Goal: Information Seeking & Learning: Learn about a topic

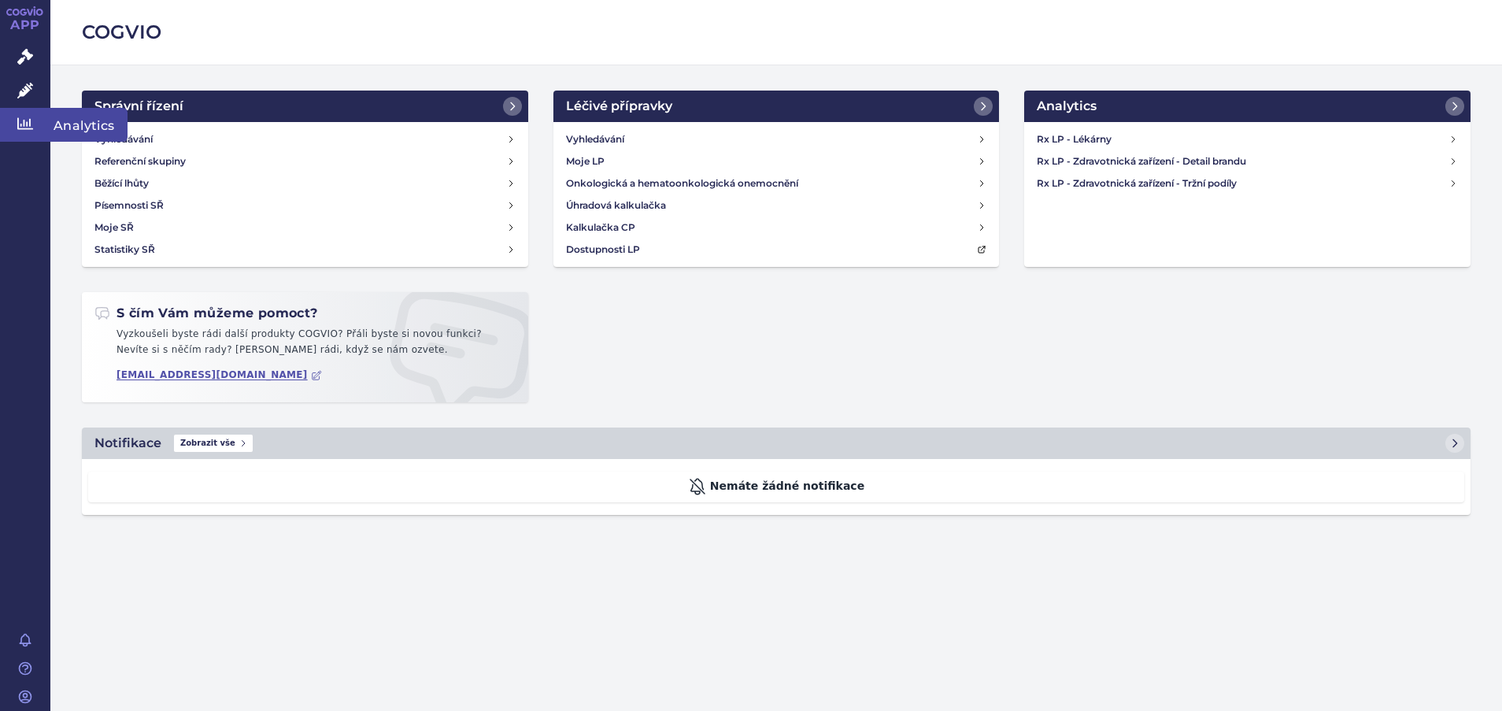
click at [27, 128] on icon at bounding box center [25, 124] width 16 height 12
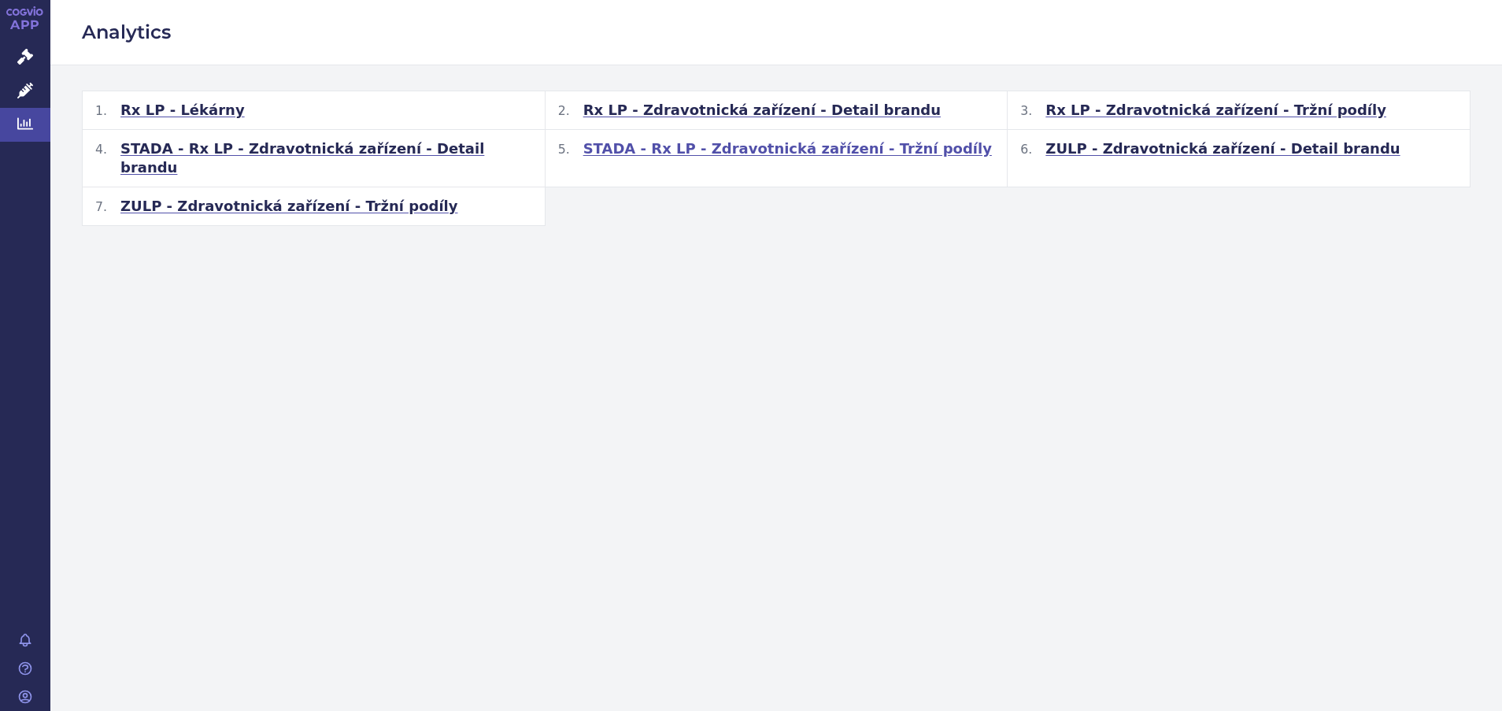
click at [714, 150] on span "STADA - Rx LP - Zdravotnická zařízení - Tržní podíly" at bounding box center [787, 148] width 409 height 19
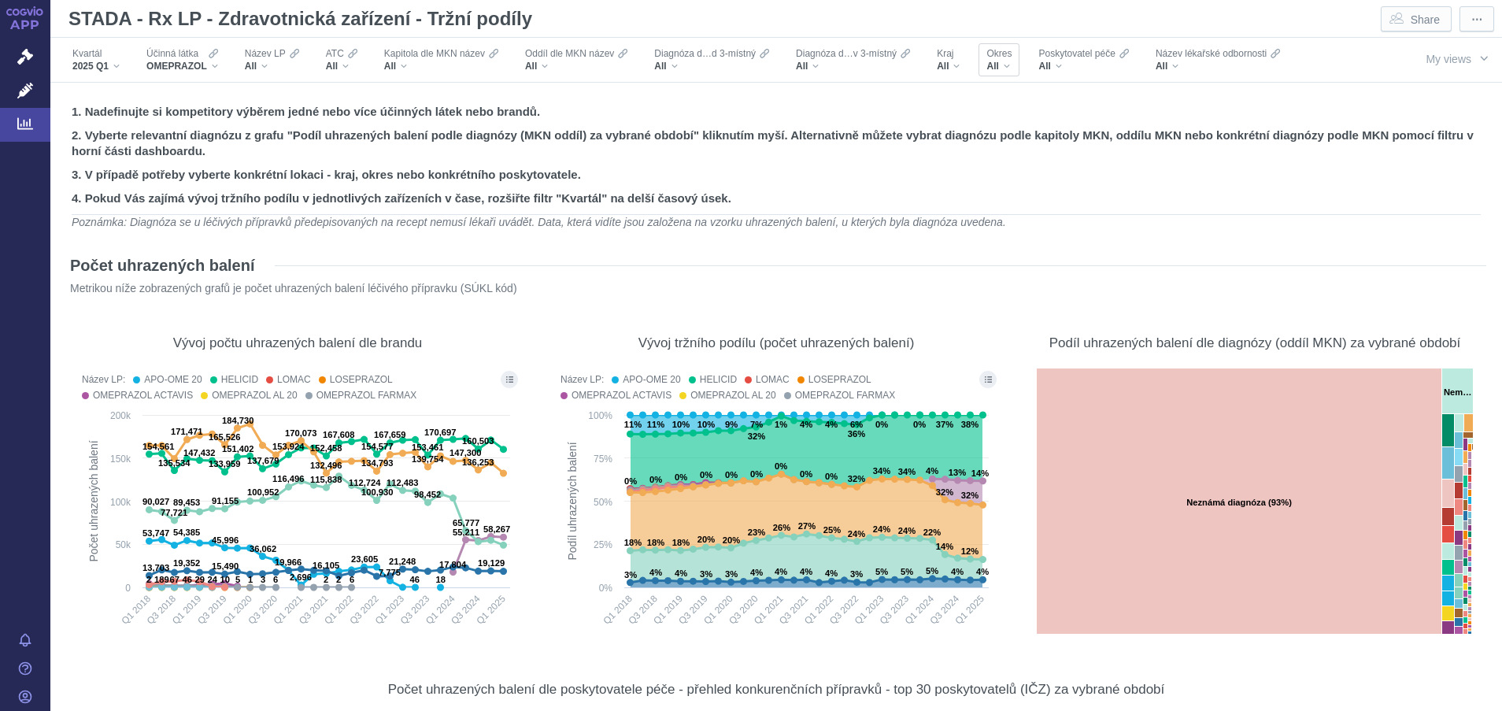
click at [1005, 65] on div "All" at bounding box center [998, 66] width 25 height 13
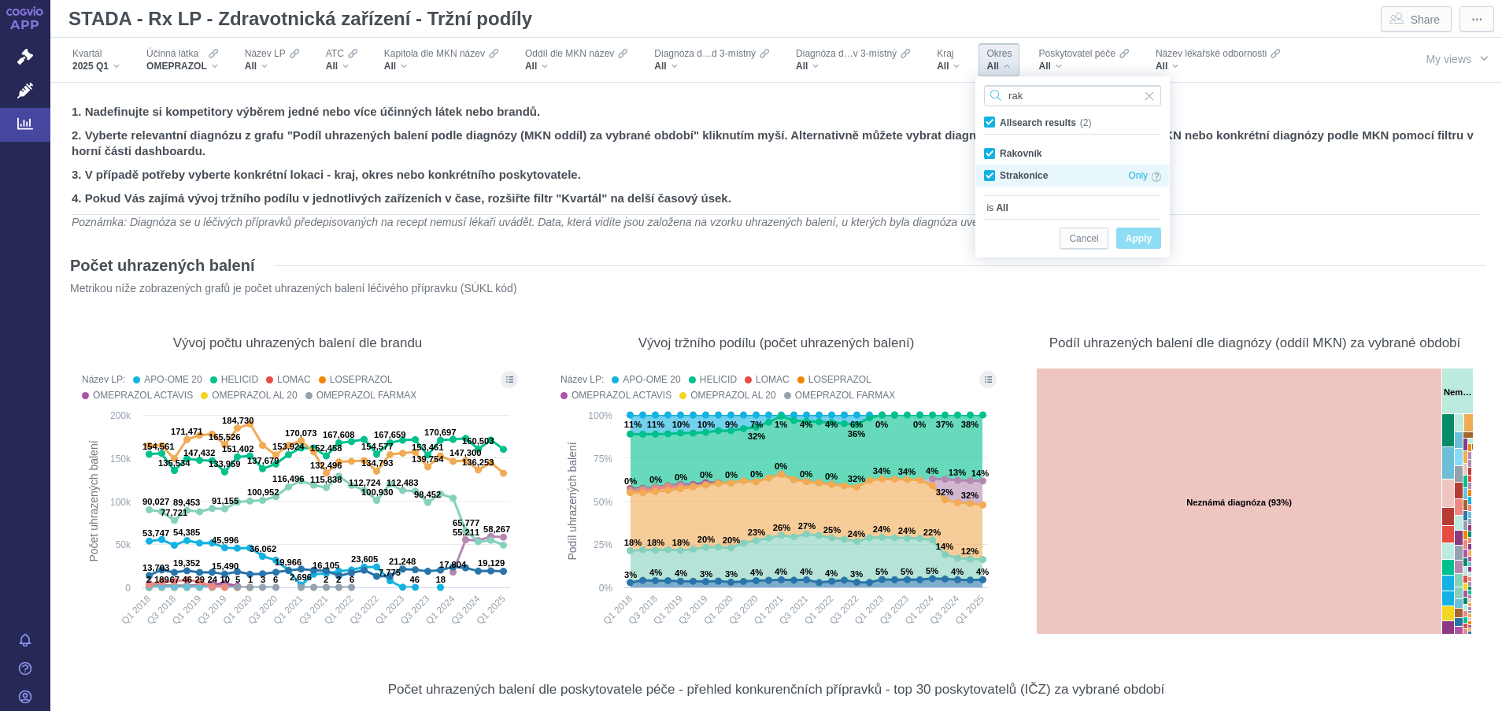
type input "rak"
click at [990, 175] on div "Strakonice Only" at bounding box center [1072, 176] width 193 height 22
checkbox input "false"
click at [1139, 240] on span "Apply" at bounding box center [1139, 239] width 26 height 20
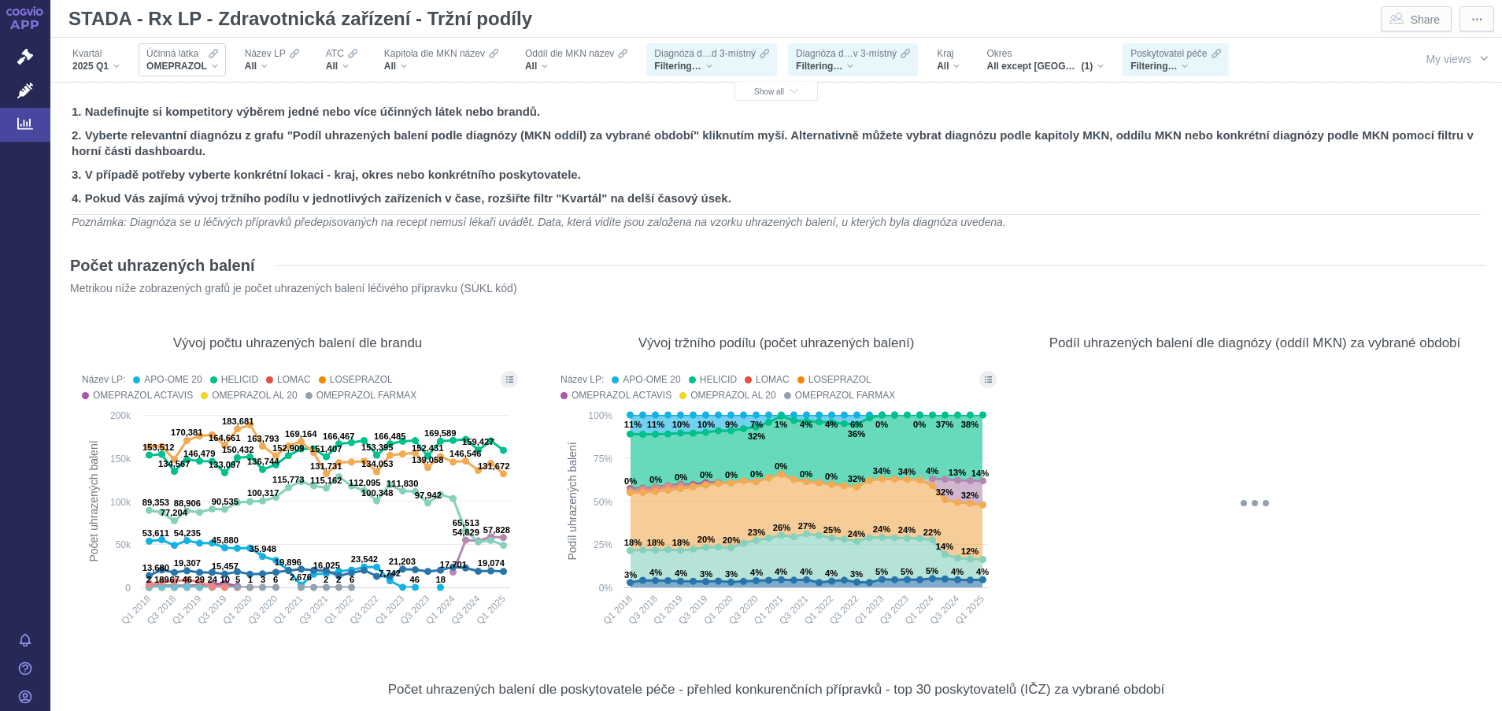
click at [209, 68] on div "OMEPRAZOL" at bounding box center [182, 66] width 72 height 13
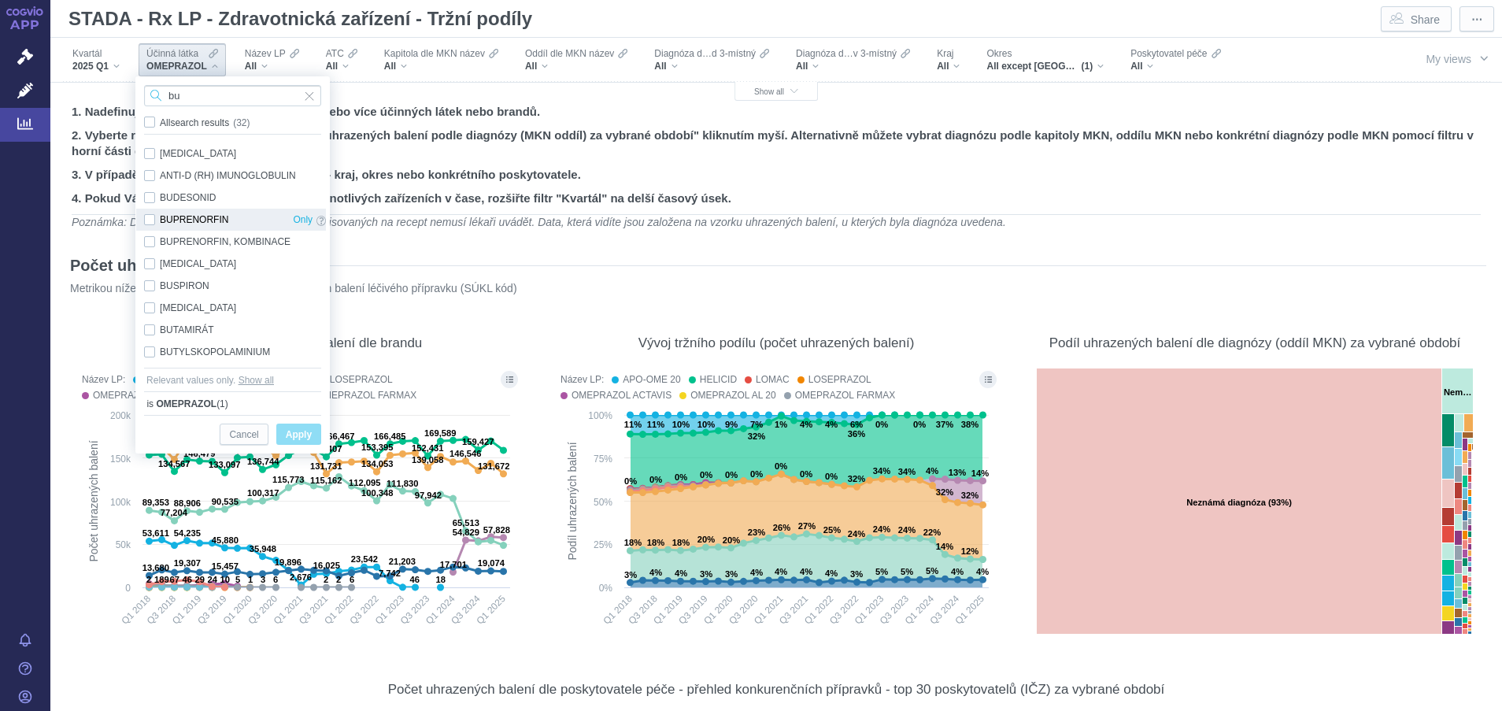
type input "bu"
click at [147, 218] on div "BUPRENORFIN Only" at bounding box center [235, 220] width 198 height 22
checkbox input "true"
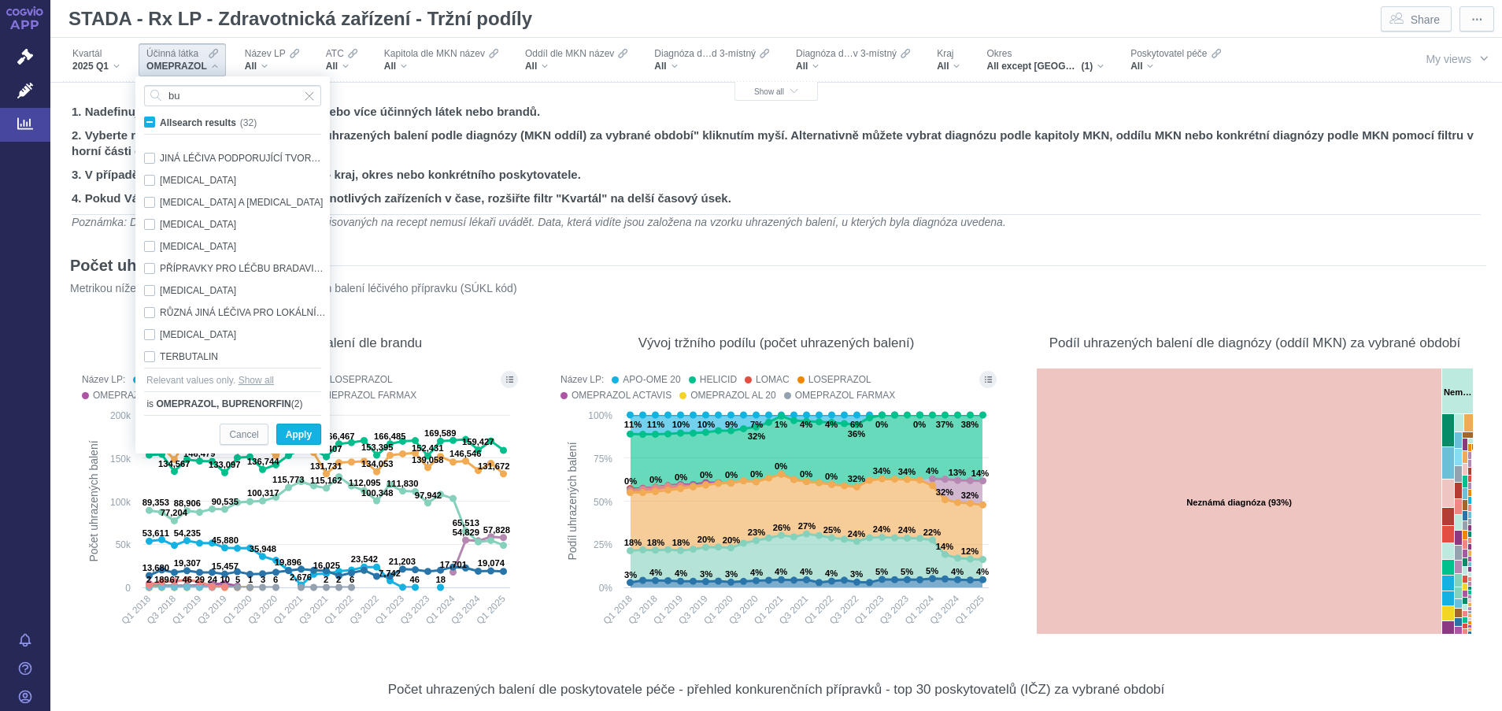
scroll to position [485, 0]
drag, startPoint x: 317, startPoint y: 335, endPoint x: 317, endPoint y: 320, distance: 15.0
click at [317, 320] on div "[MEDICAL_DATA] Only" at bounding box center [235, 330] width 198 height 22
click at [144, 331] on div "[MEDICAL_DATA] Only" at bounding box center [235, 330] width 198 height 22
checkbox input "false"
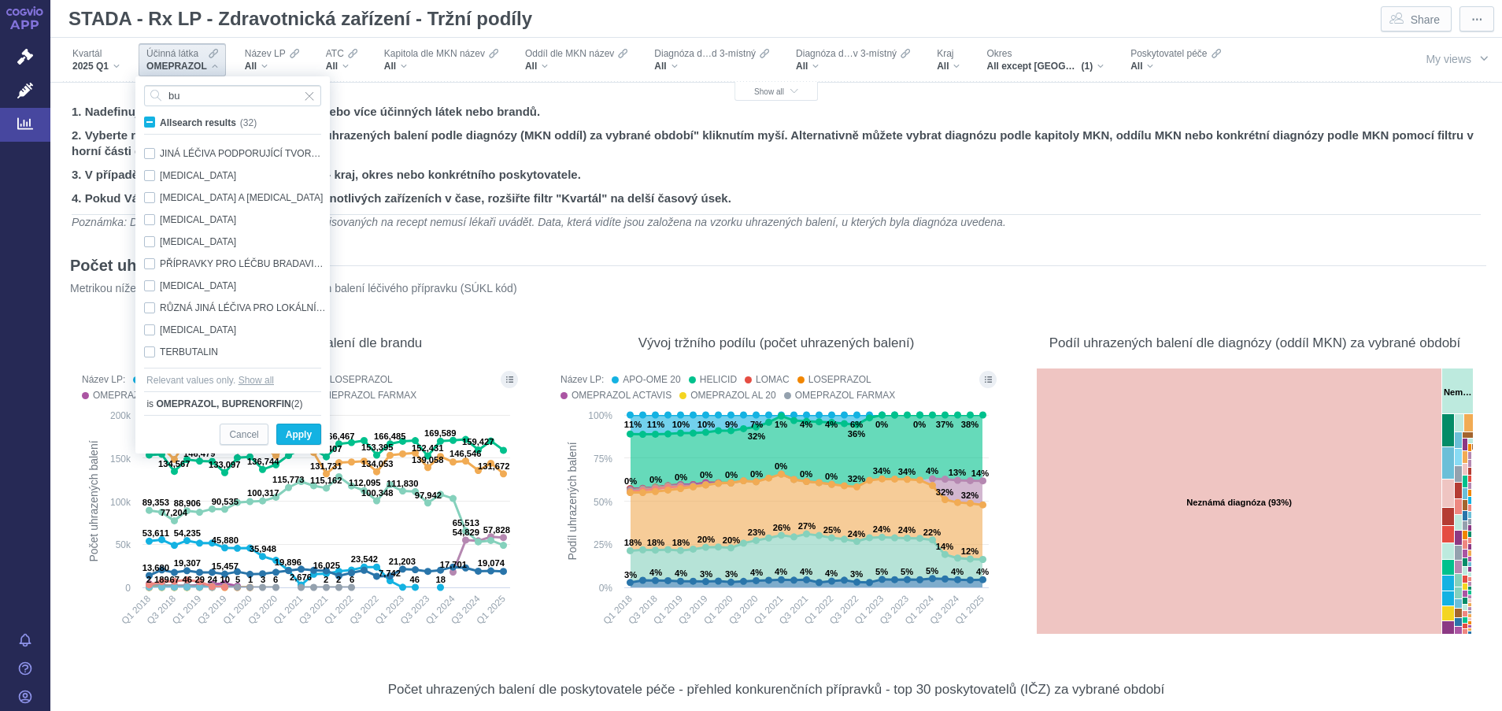
drag, startPoint x: 321, startPoint y: 345, endPoint x: 330, endPoint y: 145, distance: 200.1
click at [330, 145] on div "bu All search results (32) [MEDICAL_DATA], KOMBINACE Only IMUNOGLOBULIN PROTI P…" at bounding box center [232, 264] width 194 height 377
click at [305, 216] on span "Only" at bounding box center [303, 219] width 20 height 17
click at [303, 436] on span "Apply" at bounding box center [299, 435] width 26 height 20
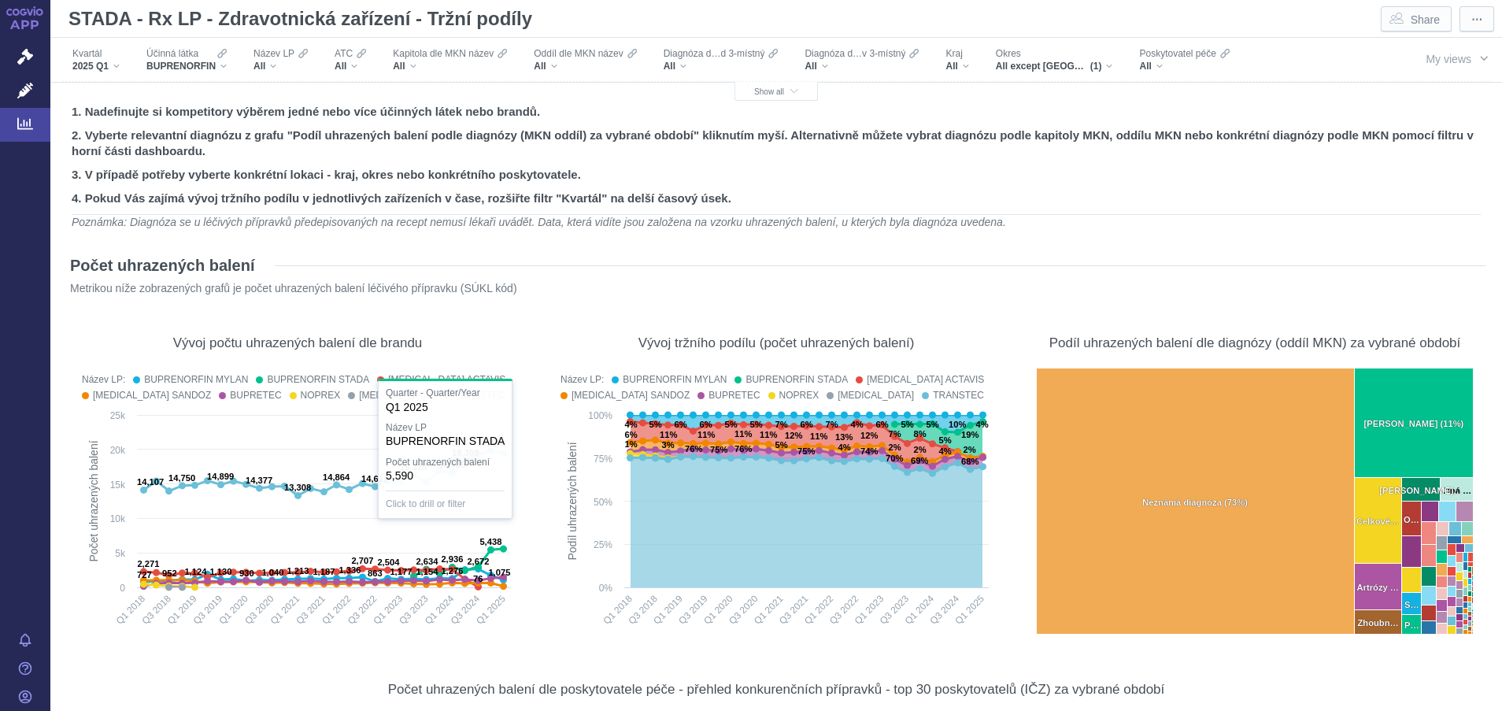
click at [1253, 276] on div "Počet uhrazených balení" at bounding box center [776, 265] width 1420 height 25
click at [1075, 72] on span "All except [GEOGRAPHIC_DATA]" at bounding box center [1043, 66] width 94 height 13
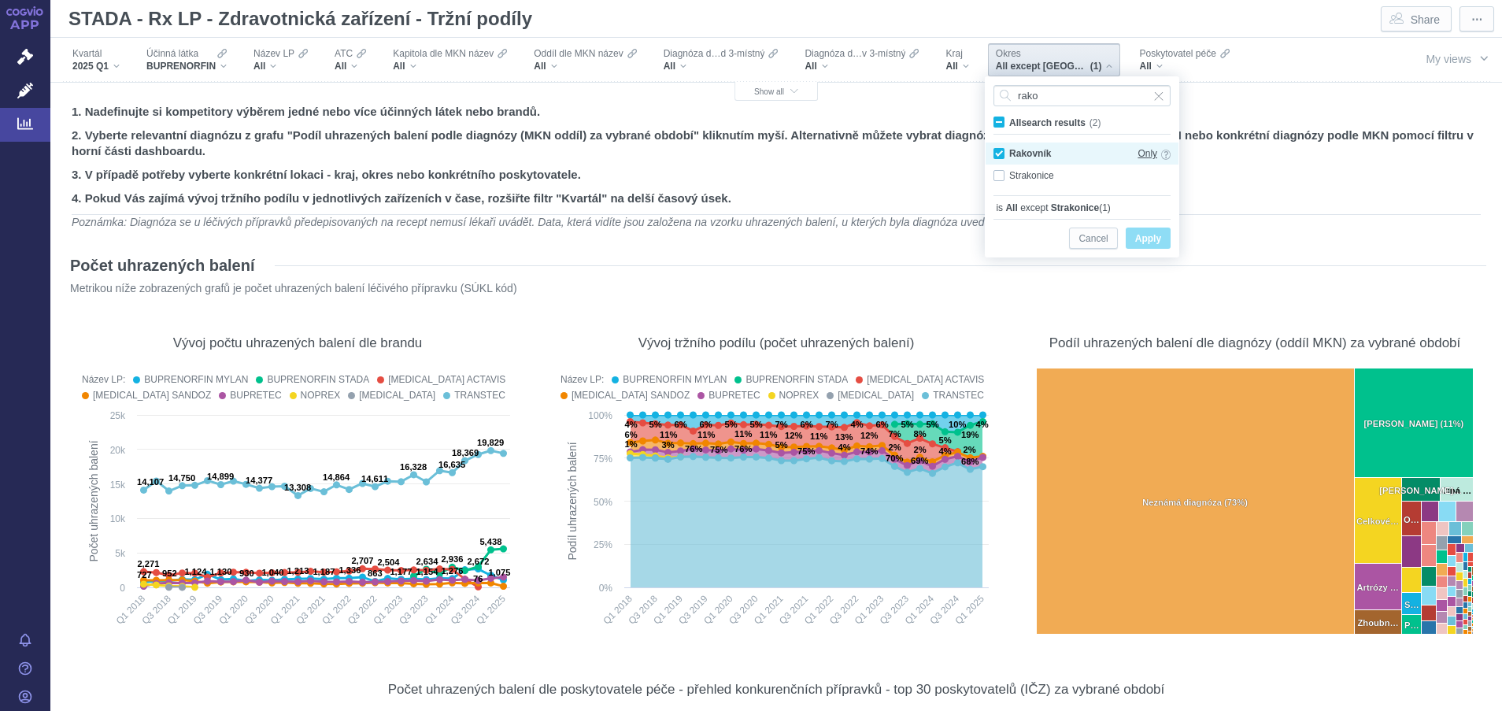
type input "rako"
click at [1145, 154] on span "Only" at bounding box center [1148, 153] width 20 height 17
click at [1157, 232] on span "Apply" at bounding box center [1148, 239] width 26 height 20
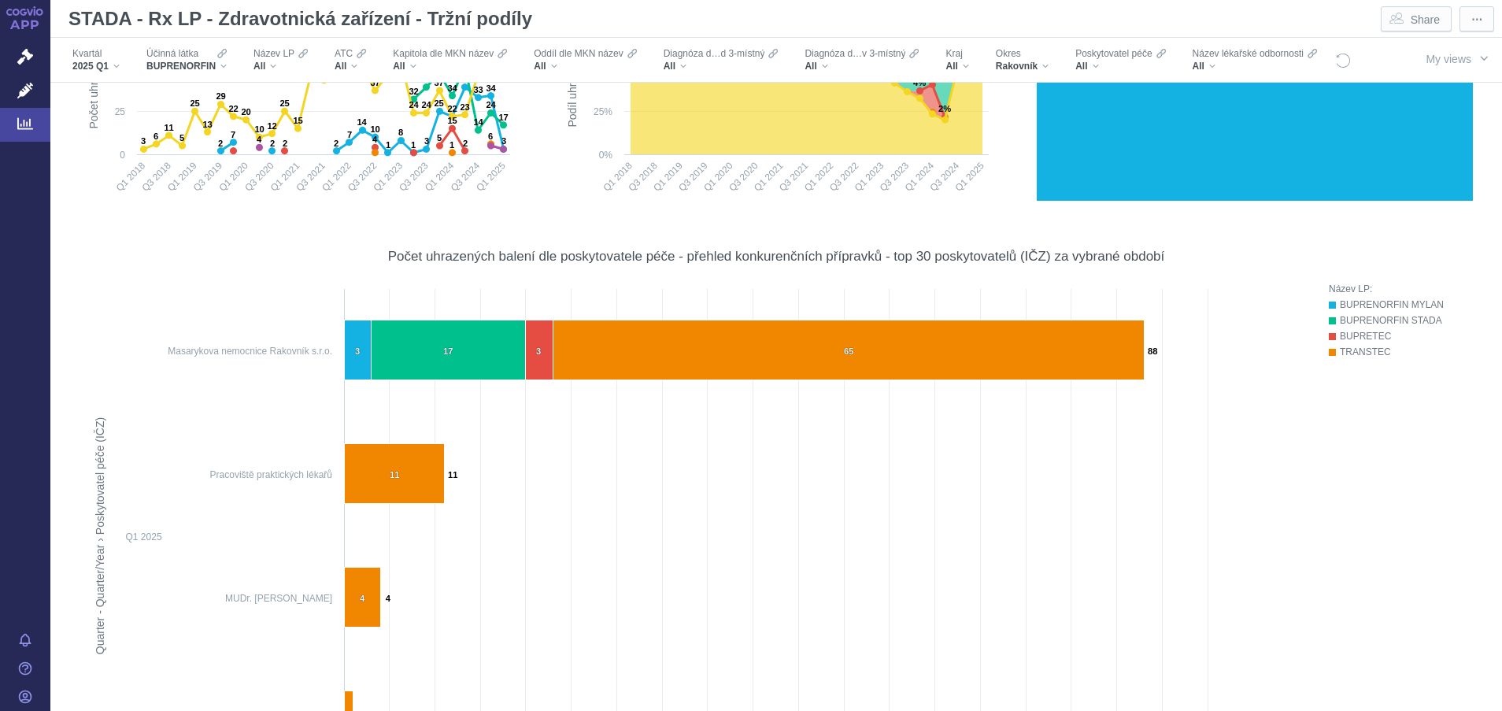
scroll to position [411, 0]
